Goal: Transaction & Acquisition: Book appointment/travel/reservation

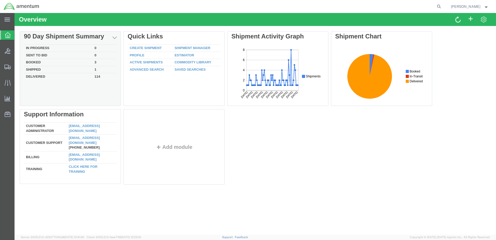
click at [43, 46] on td "In Progress" at bounding box center [58, 48] width 69 height 7
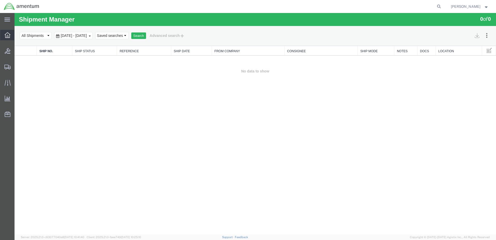
click at [7, 35] on icon at bounding box center [8, 35] width 6 height 6
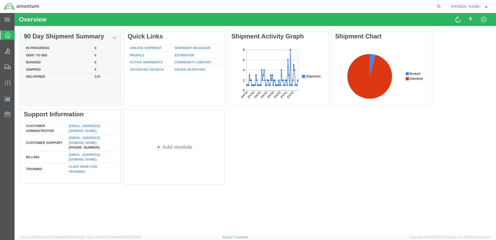
click at [39, 47] on td "In Progress" at bounding box center [58, 48] width 69 height 7
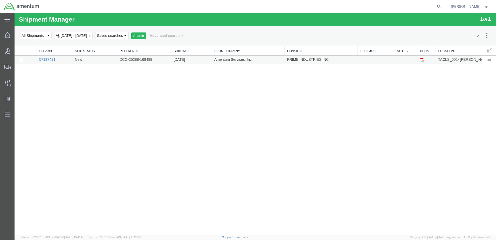
click at [49, 60] on link "57137421" at bounding box center [47, 59] width 16 height 4
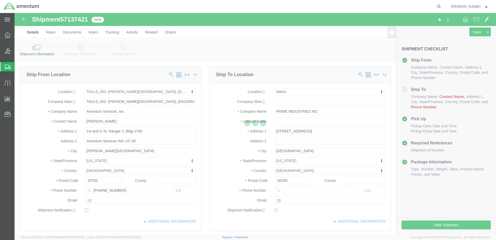
select select "42675"
select select
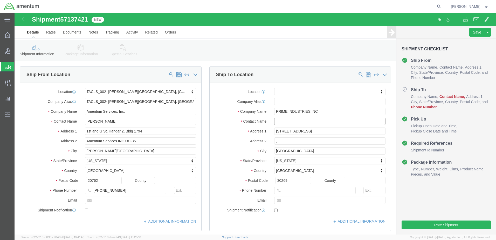
click input "text"
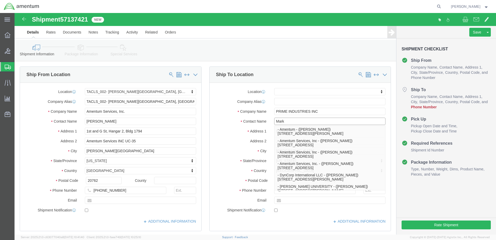
type input "Mark"
click div "Location My Profile Location [PHONE_NUMBER] [PHONE_NUMBER] [PHONE_NUMBER] [PHON…"
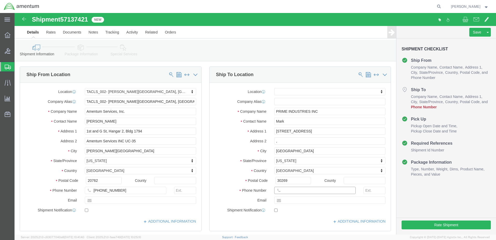
paste input "[PHONE_NUMBER]"
type input "[PHONE_NUMBER]"
drag, startPoint x: 266, startPoint y: 208, endPoint x: 271, endPoint y: 206, distance: 5.8
click div "ADDITIONAL INFORMATION"
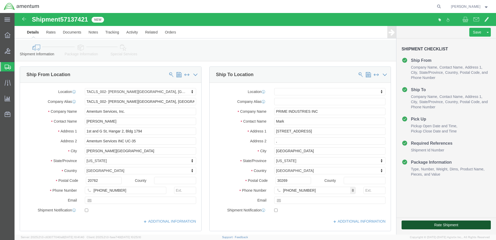
click button "Rate Shipment"
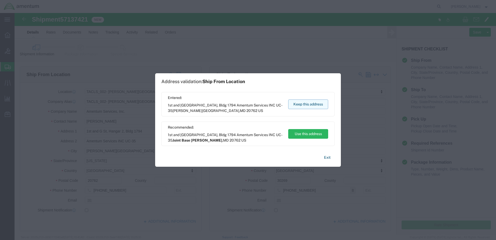
click at [311, 106] on button "Keep this address" at bounding box center [308, 104] width 40 height 10
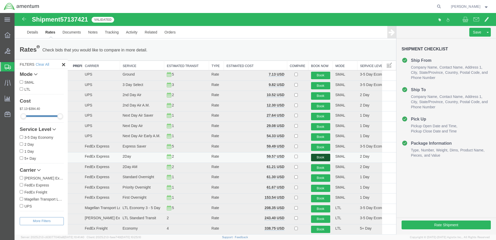
click at [317, 156] on button "Book" at bounding box center [320, 158] width 19 height 8
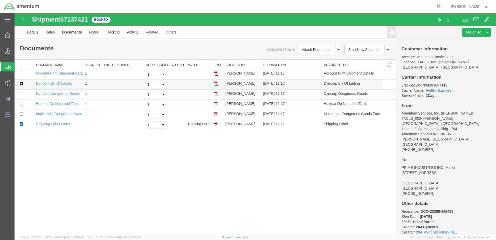
click at [21, 83] on input "checkbox" at bounding box center [21, 83] width 3 height 3
checkbox input "true"
click at [21, 93] on input "checkbox" at bounding box center [21, 93] width 3 height 3
checkbox input "true"
click at [22, 104] on input "checkbox" at bounding box center [21, 103] width 3 height 3
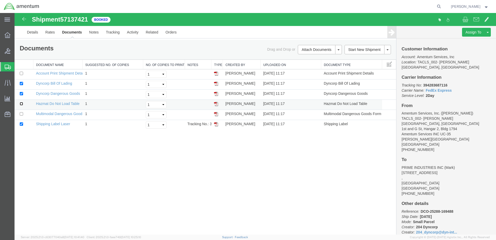
checkbox input "true"
click at [21, 112] on td at bounding box center [24, 115] width 19 height 10
click at [21, 114] on input "checkbox" at bounding box center [21, 113] width 3 height 3
checkbox input "true"
click at [21, 73] on input "checkbox" at bounding box center [21, 73] width 3 height 3
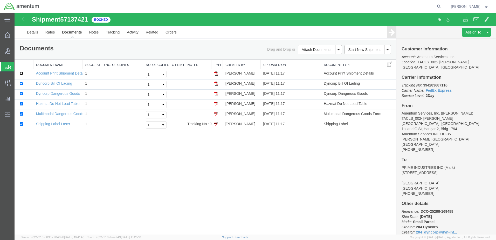
checkbox input "true"
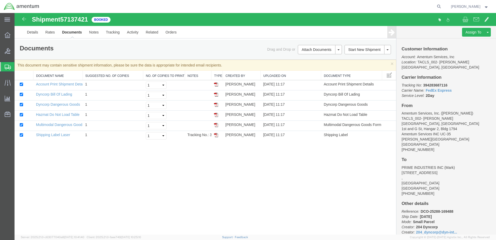
drag, startPoint x: 216, startPoint y: 135, endPoint x: 207, endPoint y: 184, distance: 49.7
click at [216, 135] on img at bounding box center [216, 135] width 4 height 4
click at [217, 94] on img at bounding box center [216, 94] width 4 height 4
click at [216, 105] on img at bounding box center [216, 105] width 4 height 4
click at [216, 114] on img at bounding box center [216, 115] width 4 height 4
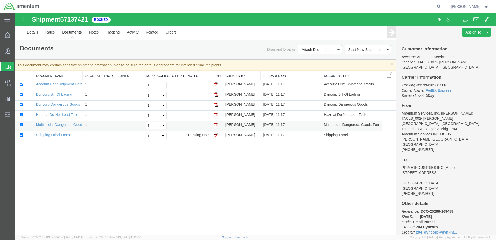
click at [216, 124] on img at bounding box center [216, 125] width 4 height 4
